Goal: Check status: Check status

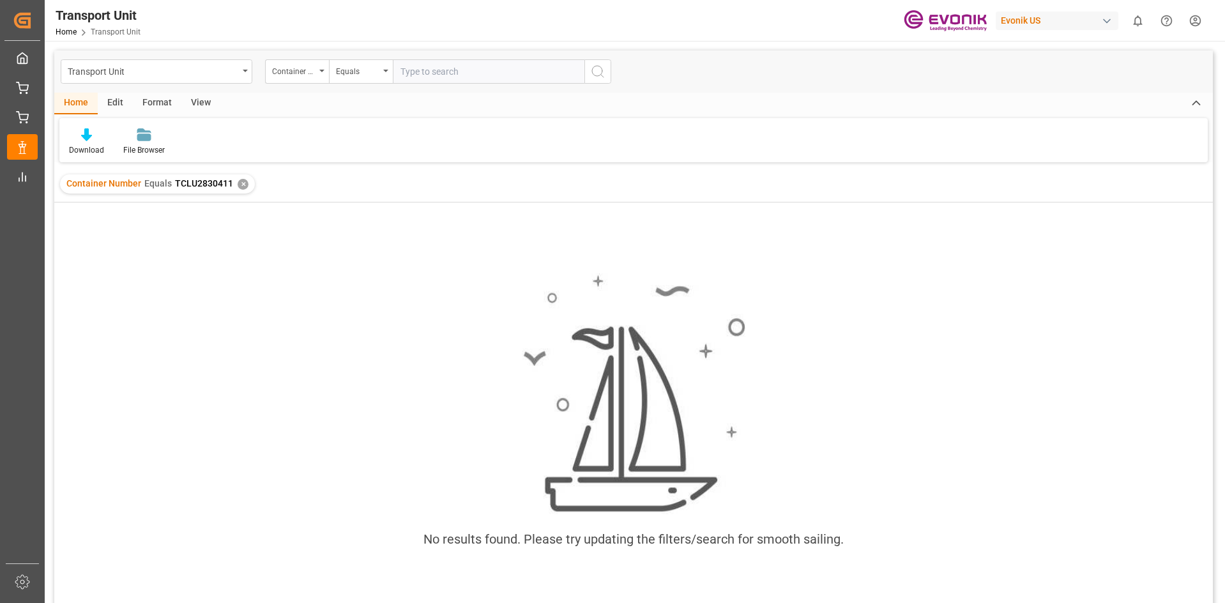
click at [243, 181] on div "✕" at bounding box center [243, 184] width 11 height 11
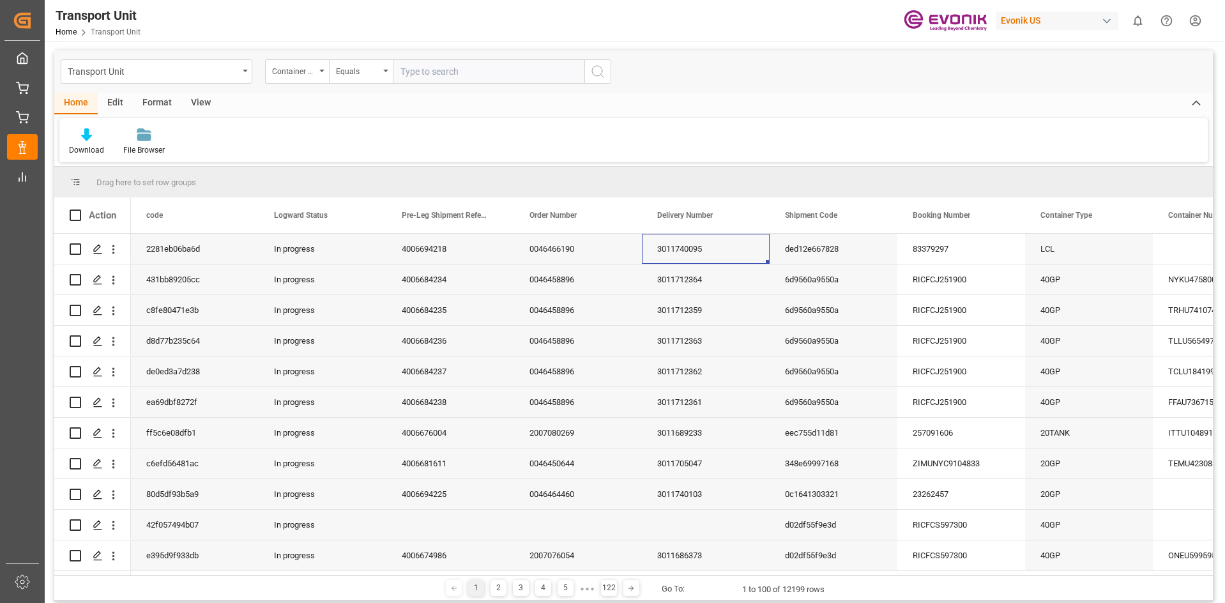
click at [431, 77] on input "text" at bounding box center [489, 71] width 192 height 24
paste input "TRHU7666364"
type input "TRHU7666364"
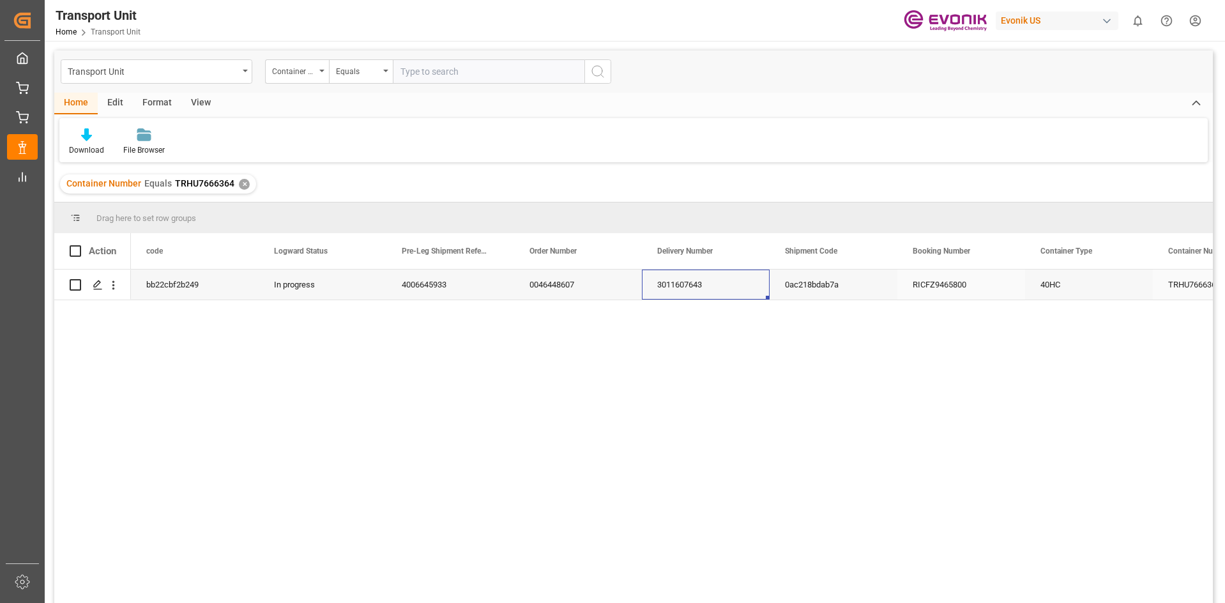
click at [678, 296] on div "3011607643" at bounding box center [706, 285] width 128 height 30
click at [243, 185] on div "✕" at bounding box center [244, 184] width 11 height 11
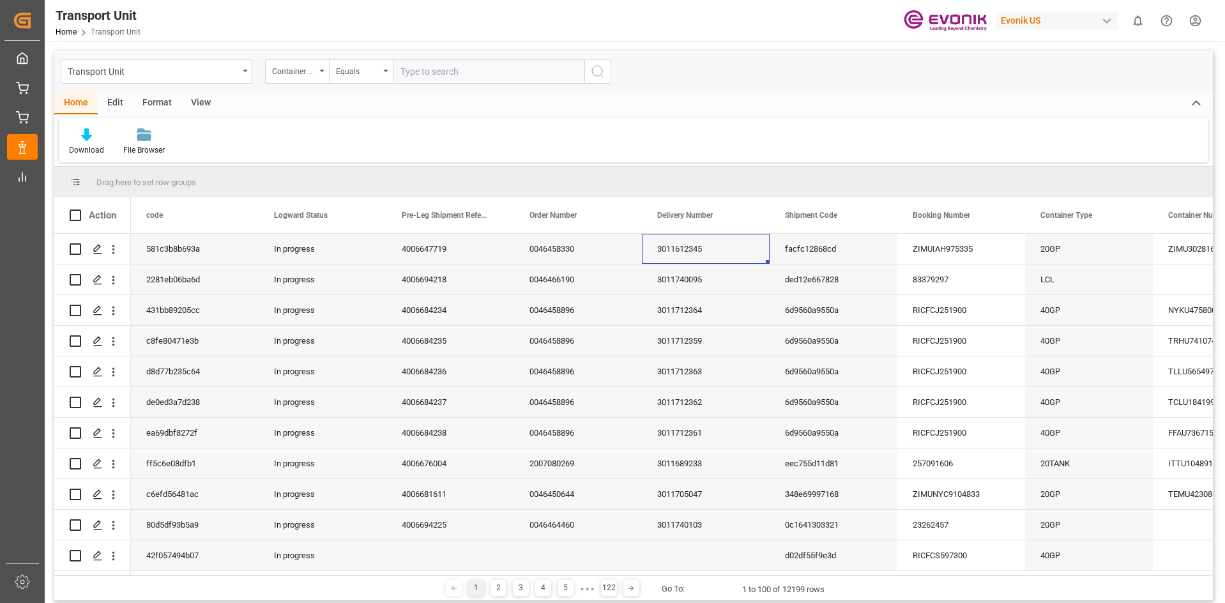
click at [437, 72] on input "text" at bounding box center [489, 71] width 192 height 24
paste input "GCXU5211478"
type input "GCXU5211478"
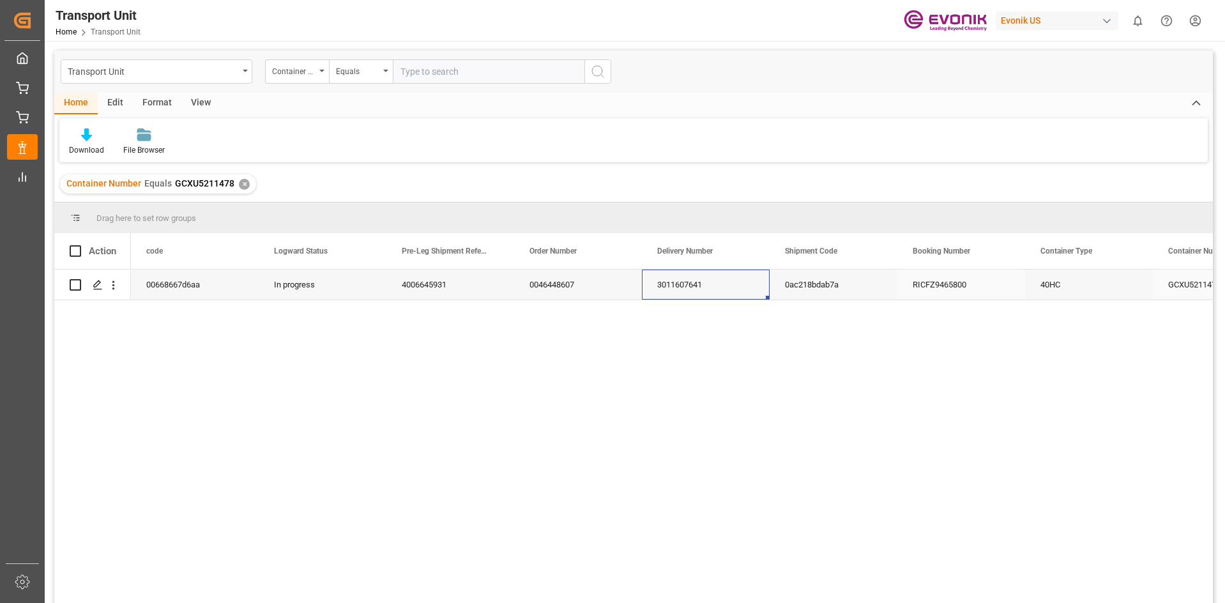
click at [672, 279] on div "3011607641" at bounding box center [706, 285] width 128 height 30
click at [241, 184] on div "✕" at bounding box center [244, 184] width 11 height 11
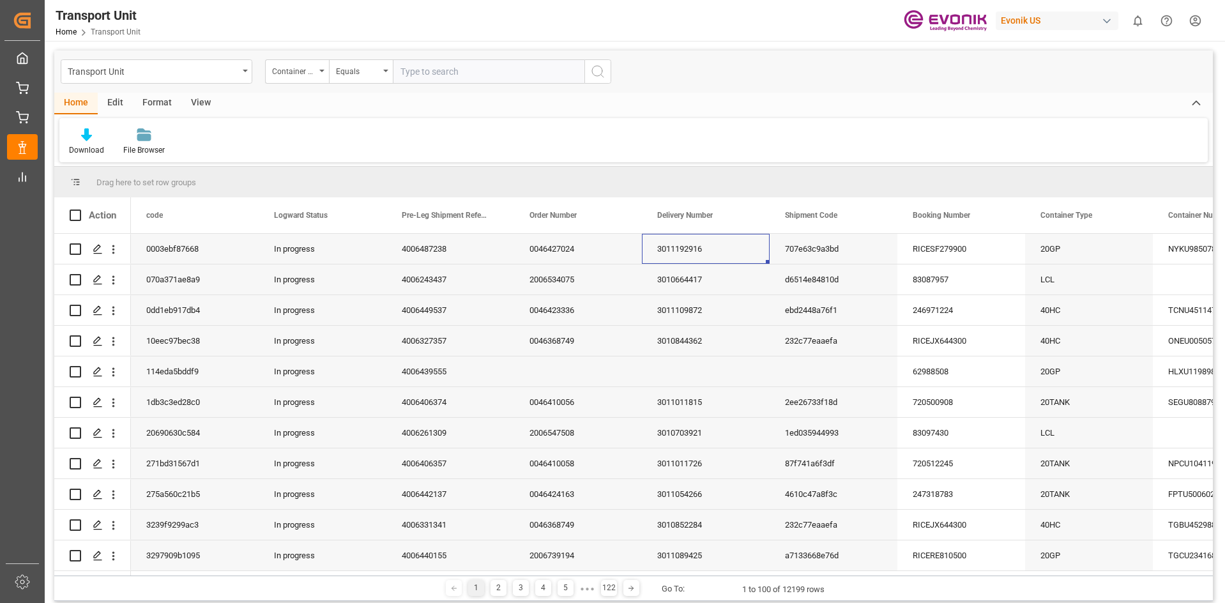
click at [442, 62] on input "text" at bounding box center [489, 71] width 192 height 24
paste input "ONEU2704577"
type input "ONEU2704577"
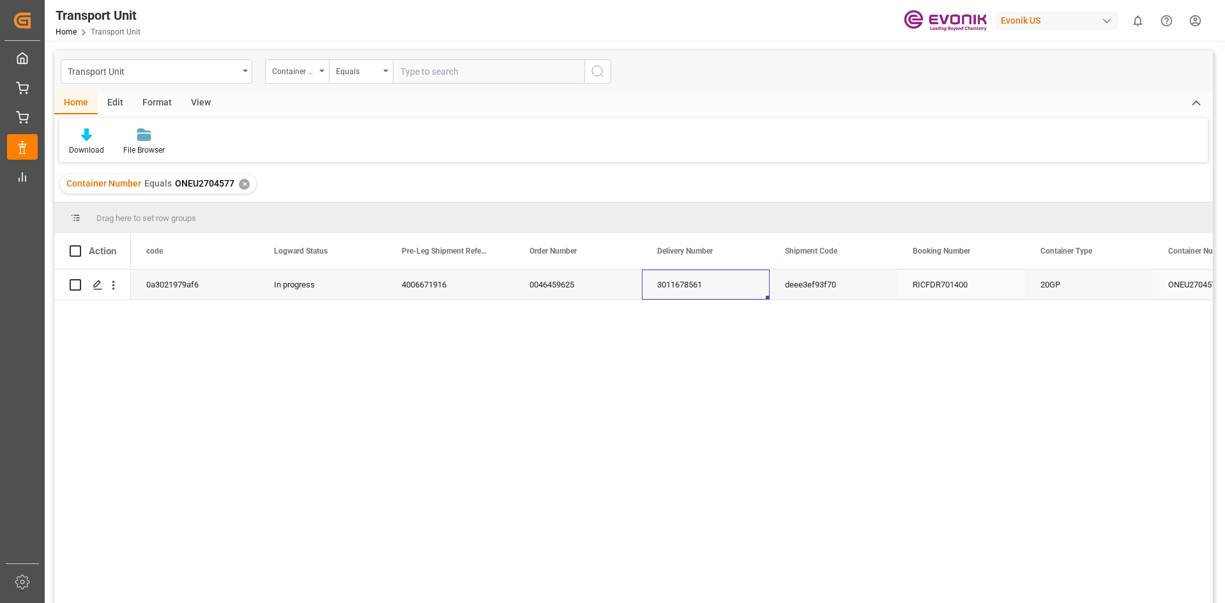
click at [677, 275] on div "3011678561" at bounding box center [706, 285] width 128 height 30
